Goal: Transaction & Acquisition: Purchase product/service

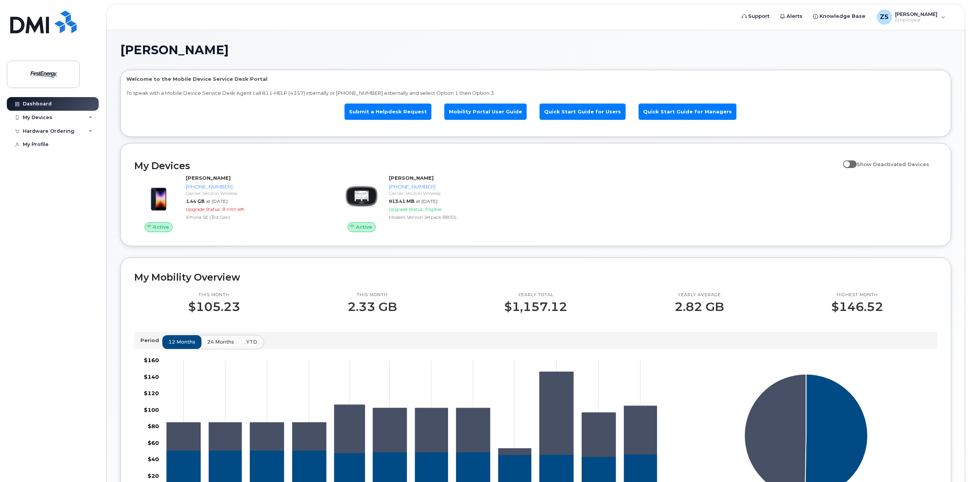
click at [250, 344] on span "YTD" at bounding box center [251, 342] width 11 height 7
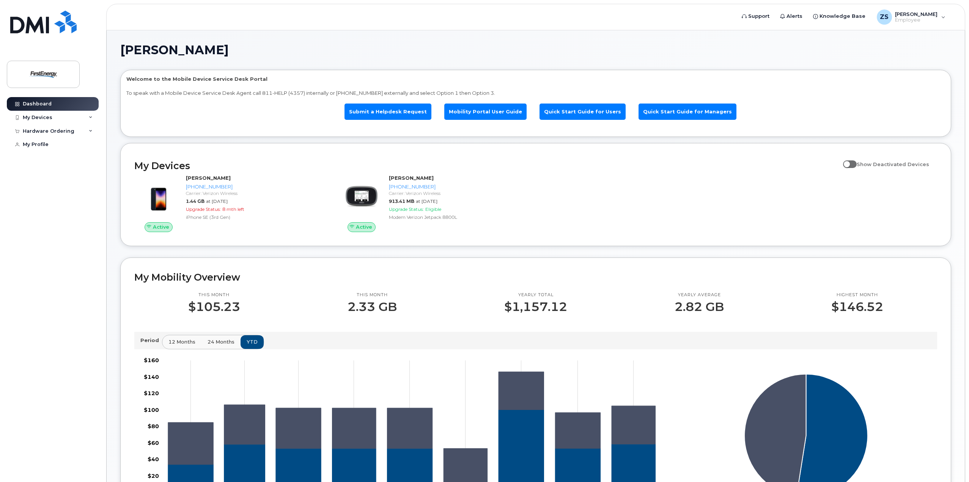
click at [220, 345] on span "24 months" at bounding box center [221, 342] width 27 height 7
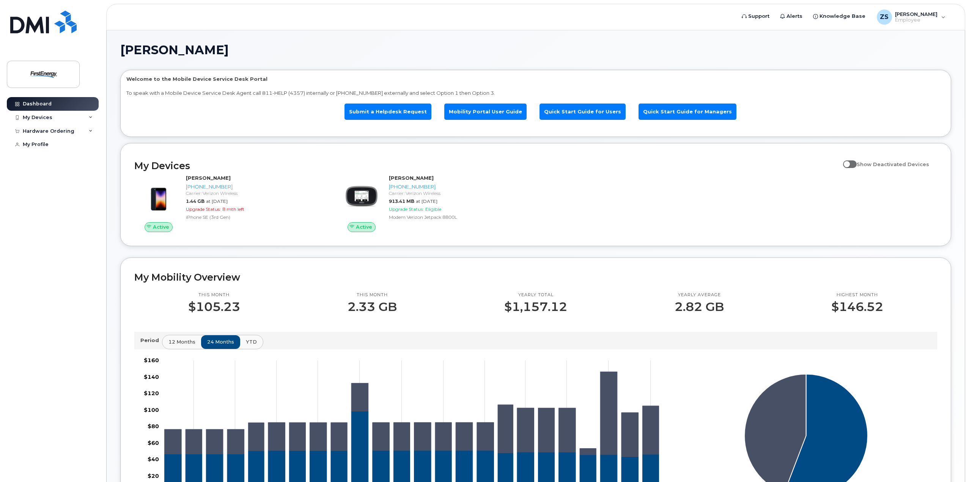
click at [854, 164] on span at bounding box center [850, 165] width 14 height 8
click at [849, 163] on input "Show Deactivated Devices" at bounding box center [846, 160] width 6 height 6
click at [854, 164] on span at bounding box center [850, 165] width 14 height 8
click at [849, 163] on input "Show Deactivated Devices" at bounding box center [846, 160] width 6 height 6
checkbox input "false"
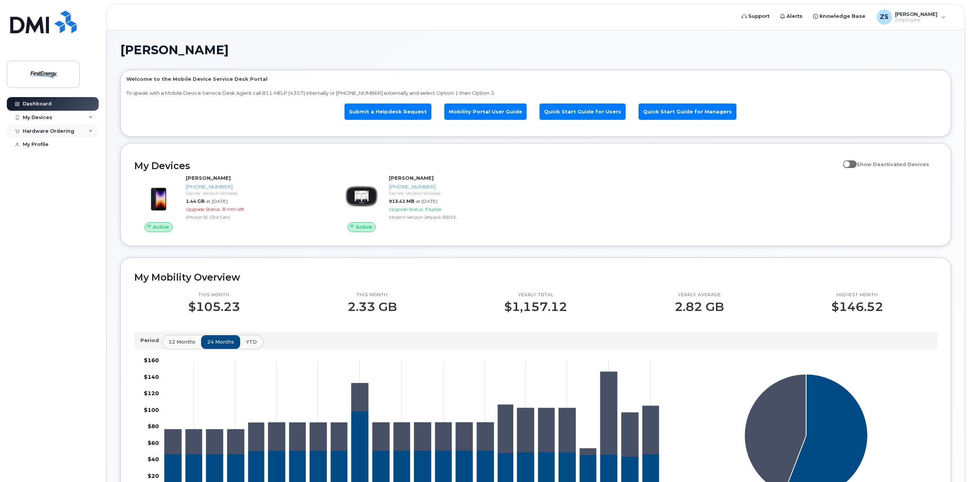
click at [76, 128] on div "Hardware Ordering" at bounding box center [53, 131] width 92 height 14
click at [68, 147] on link "New Order" at bounding box center [59, 145] width 79 height 14
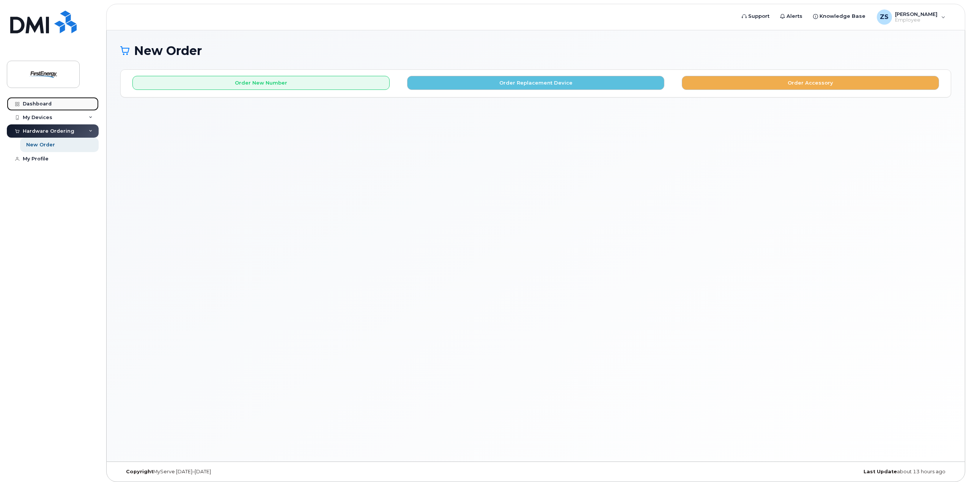
click at [47, 101] on div "Dashboard" at bounding box center [37, 104] width 29 height 6
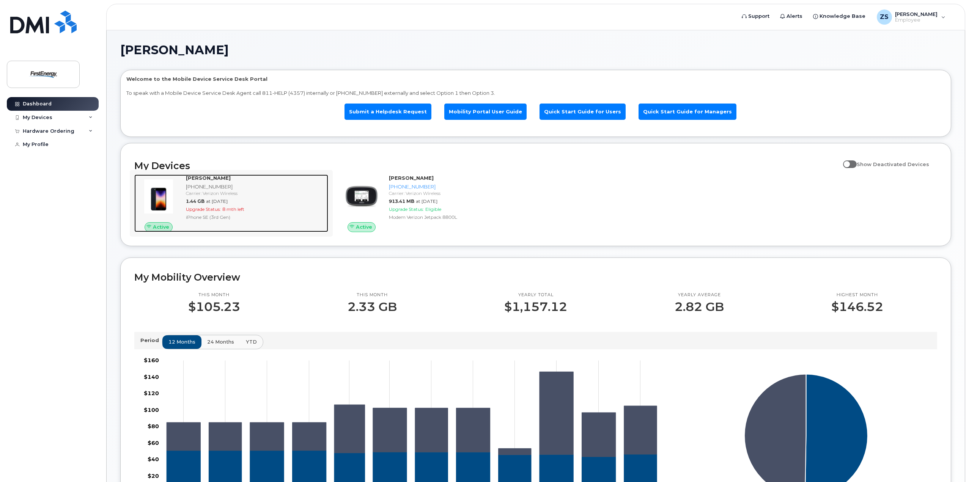
click at [199, 178] on strong "SAMUEL A ZIONTS-BERNSTEIN" at bounding box center [208, 178] width 45 height 6
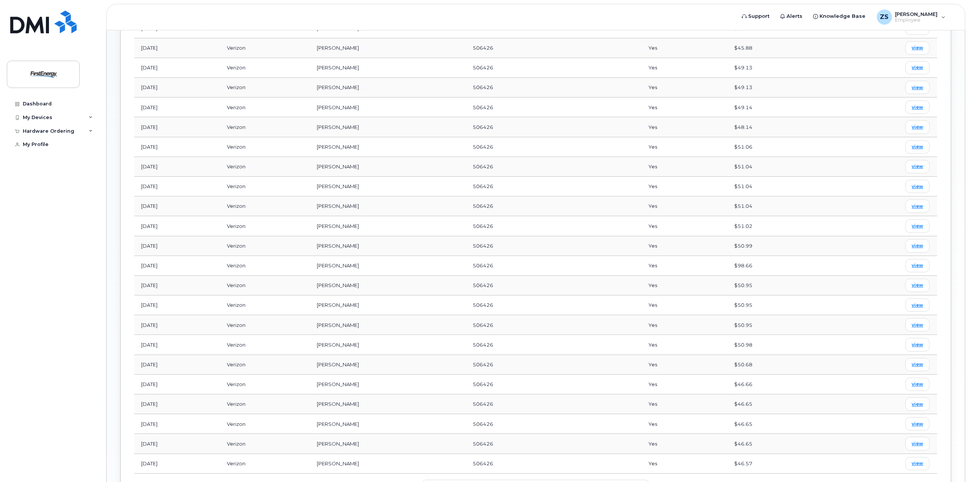
scroll to position [488, 0]
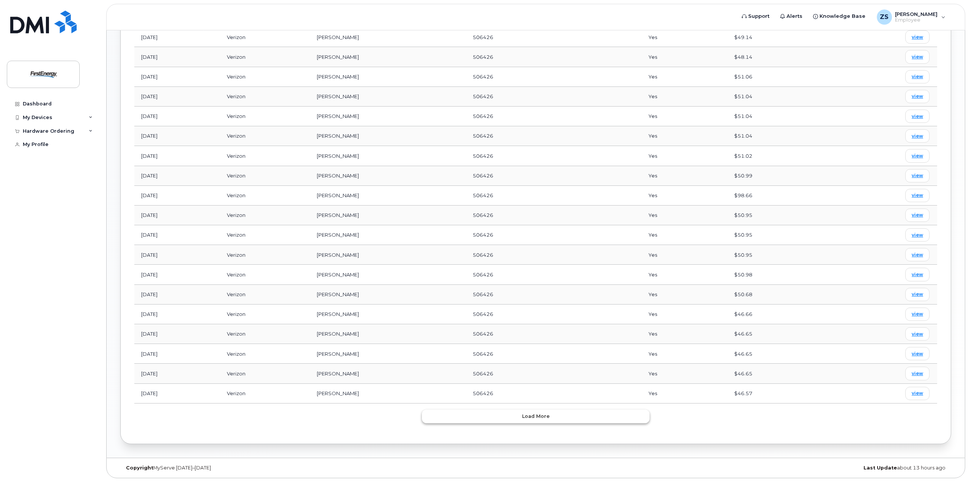
click at [553, 417] on button "Load more" at bounding box center [536, 417] width 228 height 14
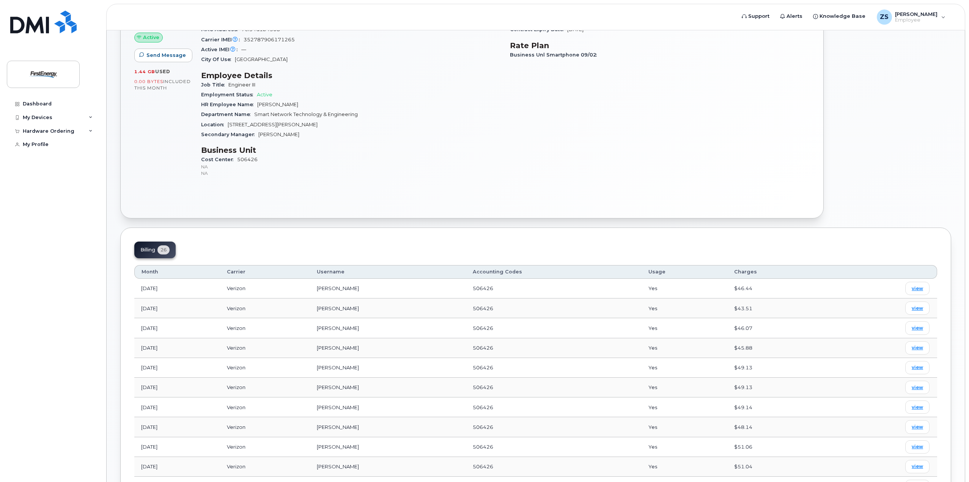
scroll to position [0, 0]
